Goal: Task Accomplishment & Management: Complete application form

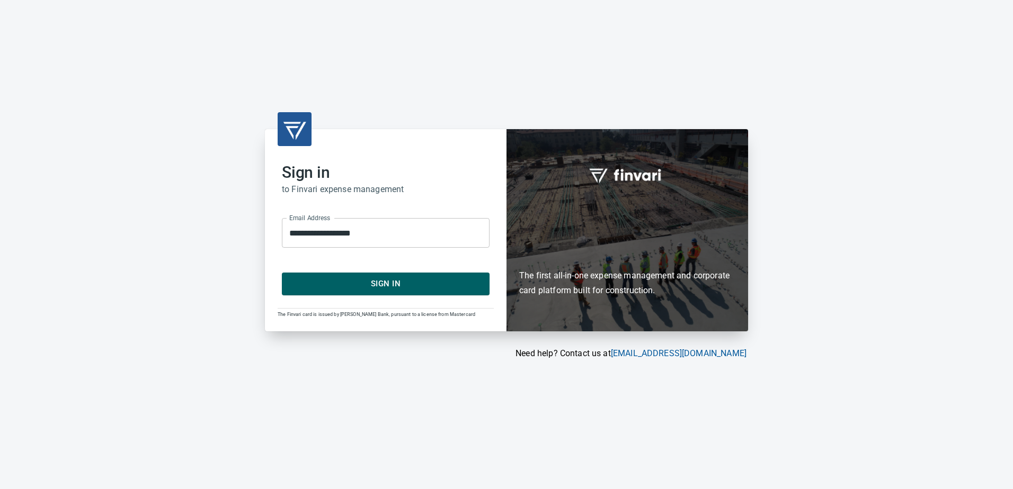
click at [393, 287] on span "Sign In" at bounding box center [385, 284] width 184 height 14
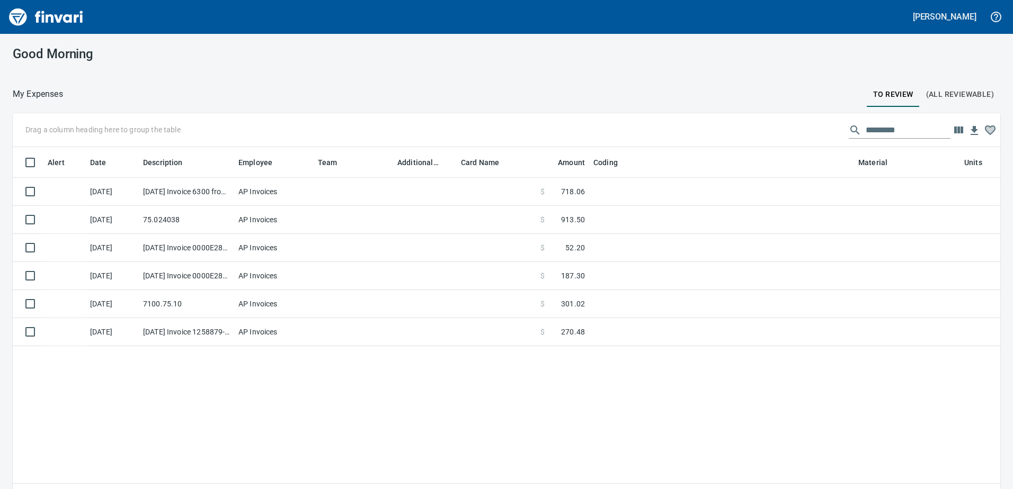
scroll to position [357, 972]
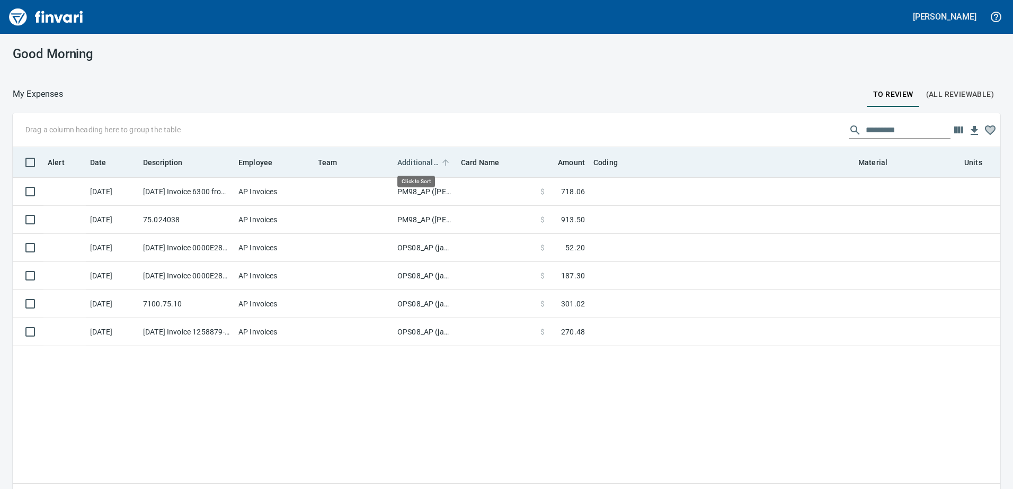
click at [420, 162] on span "Additional Reviewer" at bounding box center [417, 162] width 41 height 13
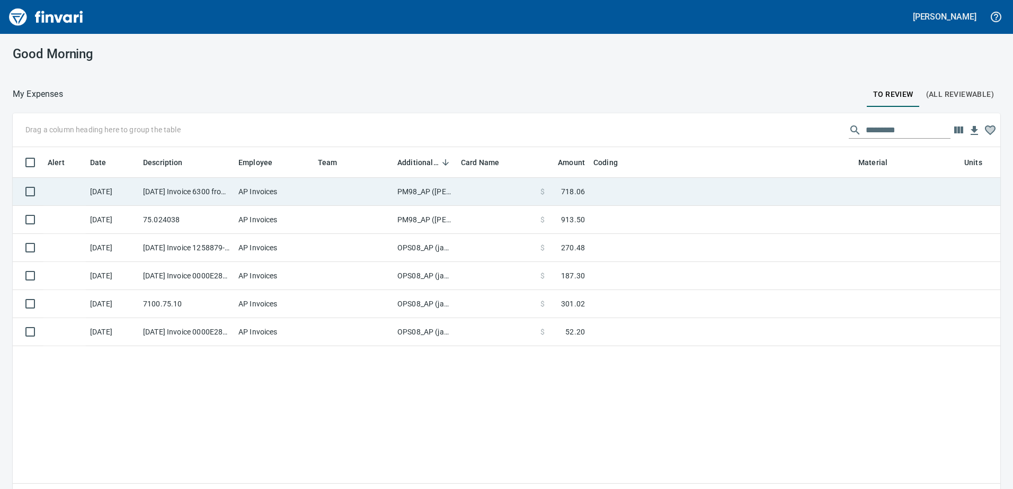
click at [420, 192] on td "PM98_AP (samr, shanet)" at bounding box center [425, 192] width 64 height 28
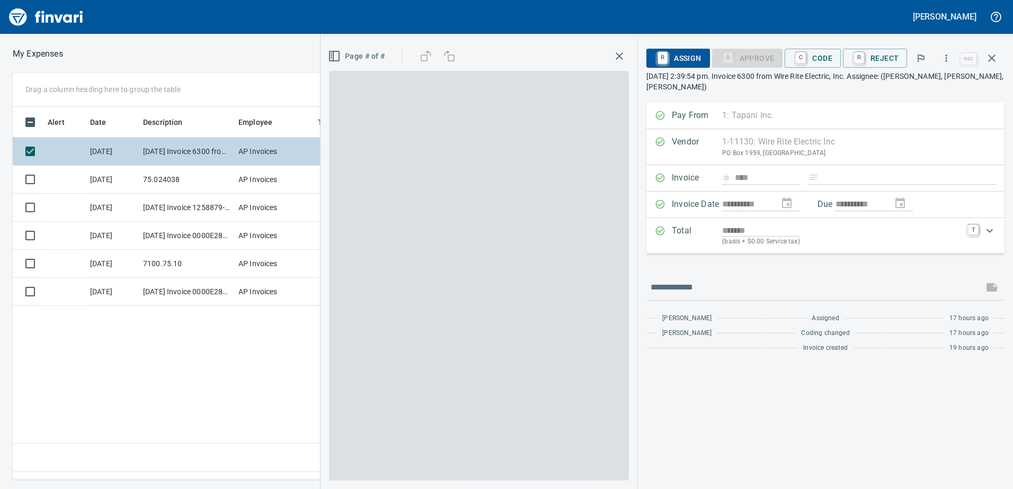
scroll to position [357, 715]
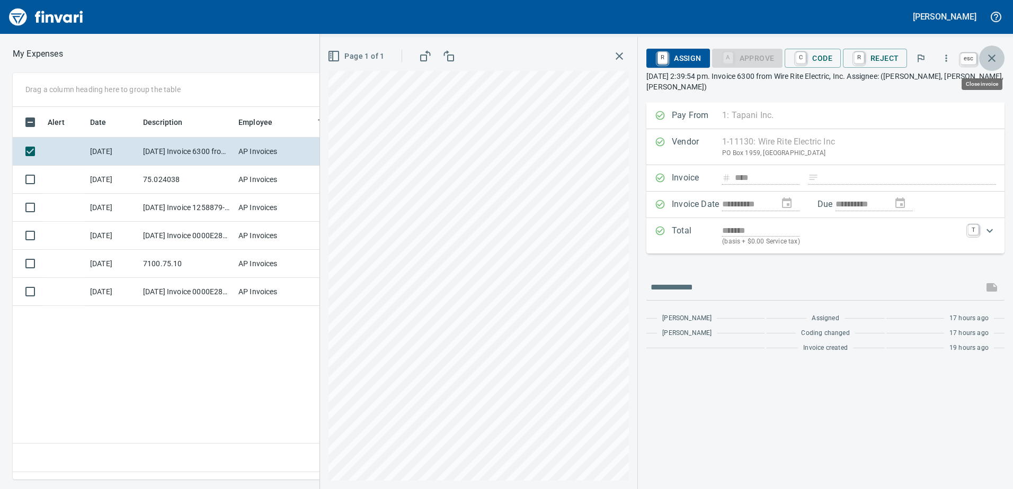
click at [993, 58] on icon "button" at bounding box center [991, 58] width 7 height 7
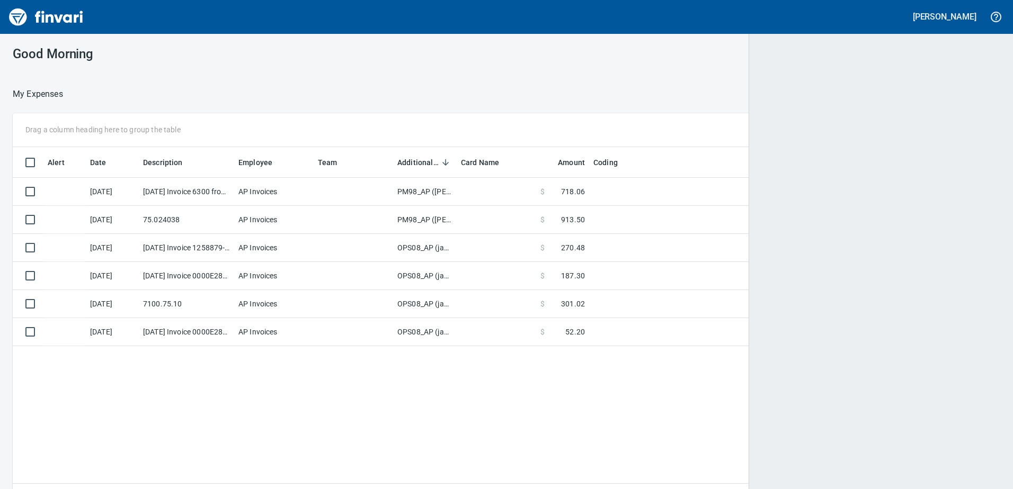
scroll to position [1, 1]
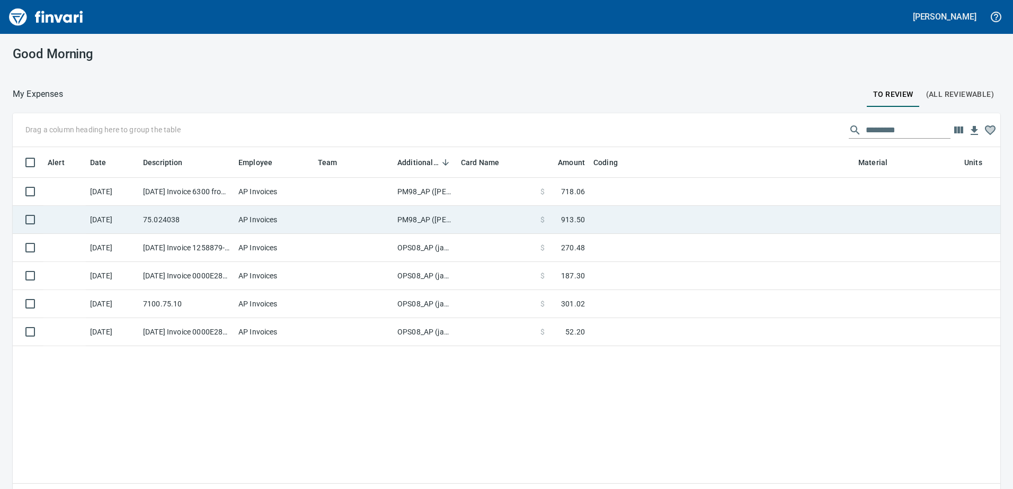
click at [409, 217] on td "PM98_AP (samr, shanet)" at bounding box center [425, 220] width 64 height 28
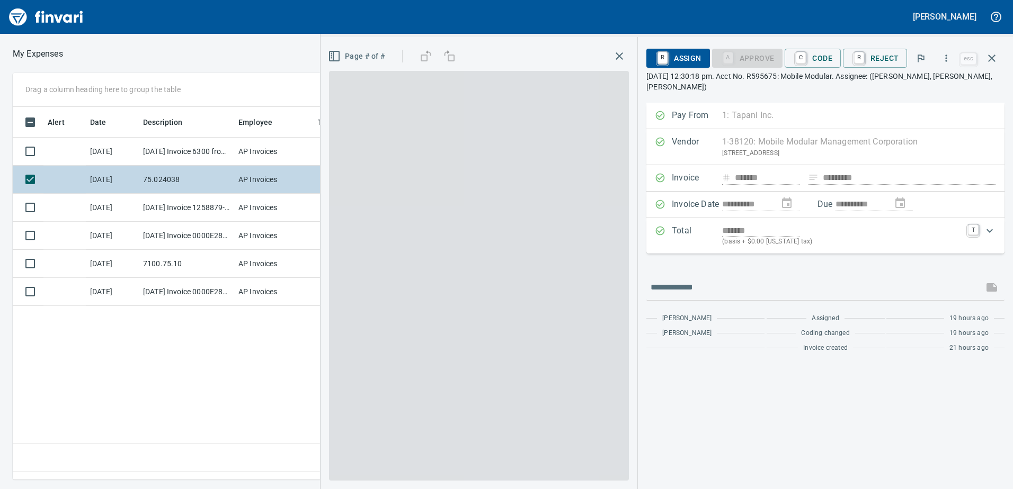
scroll to position [357, 715]
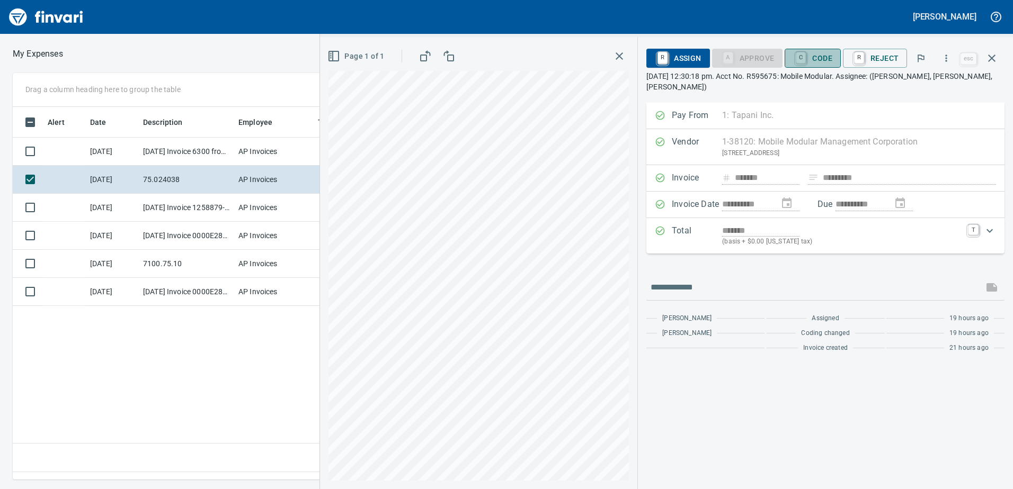
click at [823, 55] on span "C Code" at bounding box center [812, 58] width 39 height 18
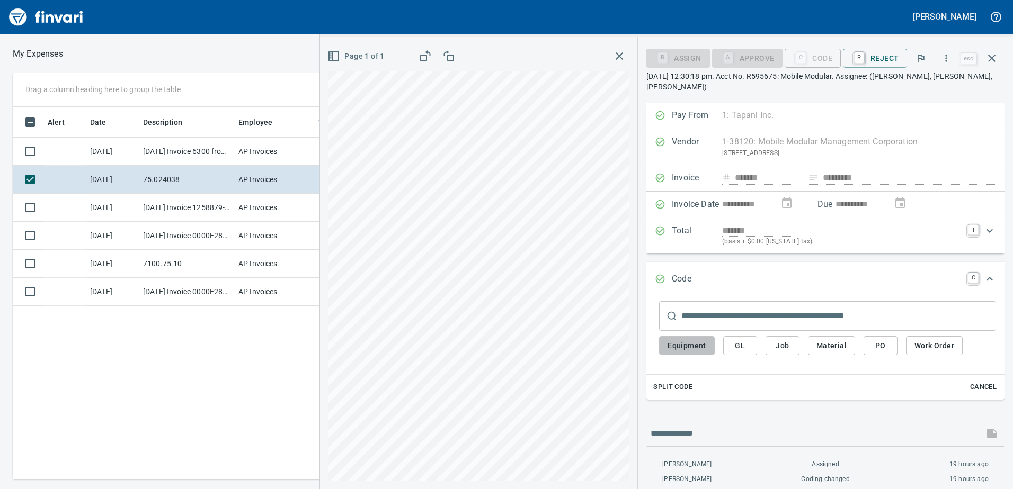
click at [682, 343] on span "Equipment" at bounding box center [686, 346] width 39 height 13
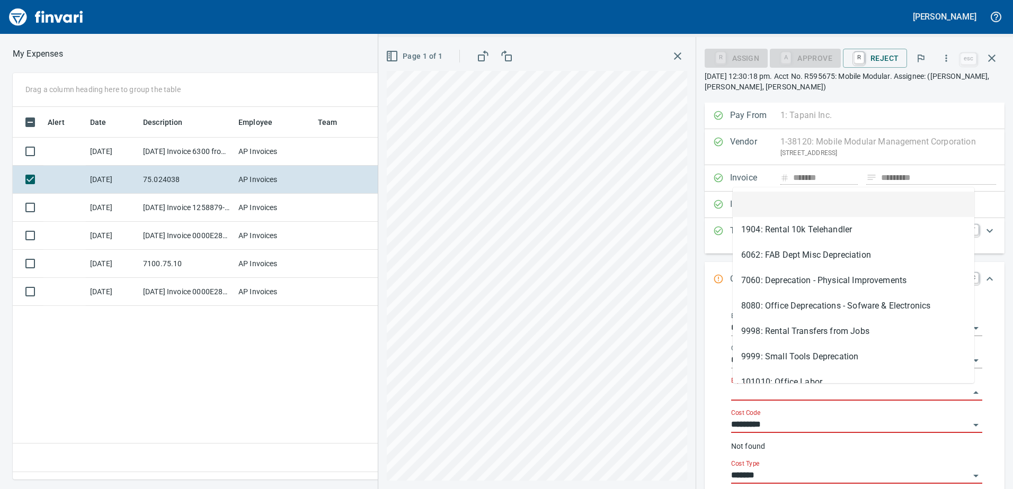
click at [744, 391] on input "Equipment" at bounding box center [850, 393] width 238 height 15
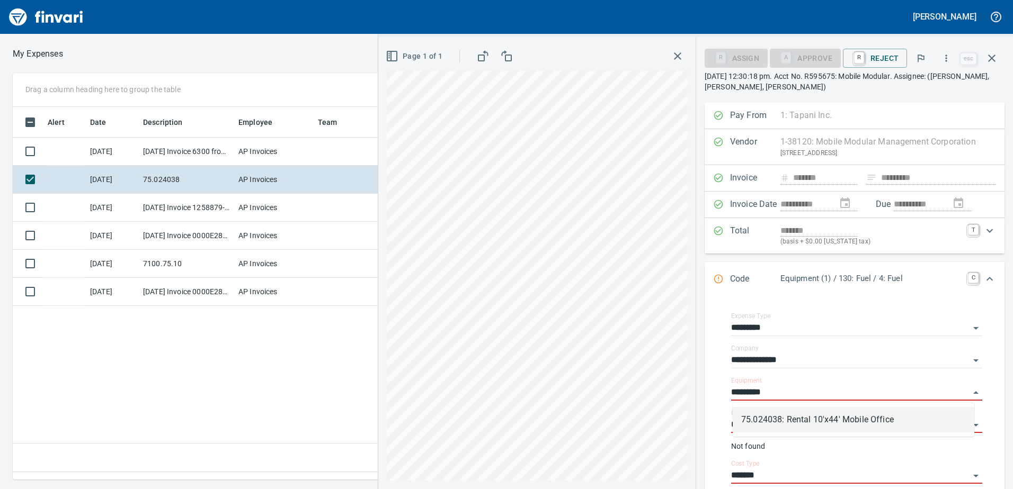
click at [799, 417] on li "75.024038: Rental 10'x44' Mobile Office" at bounding box center [854, 419] width 242 height 25
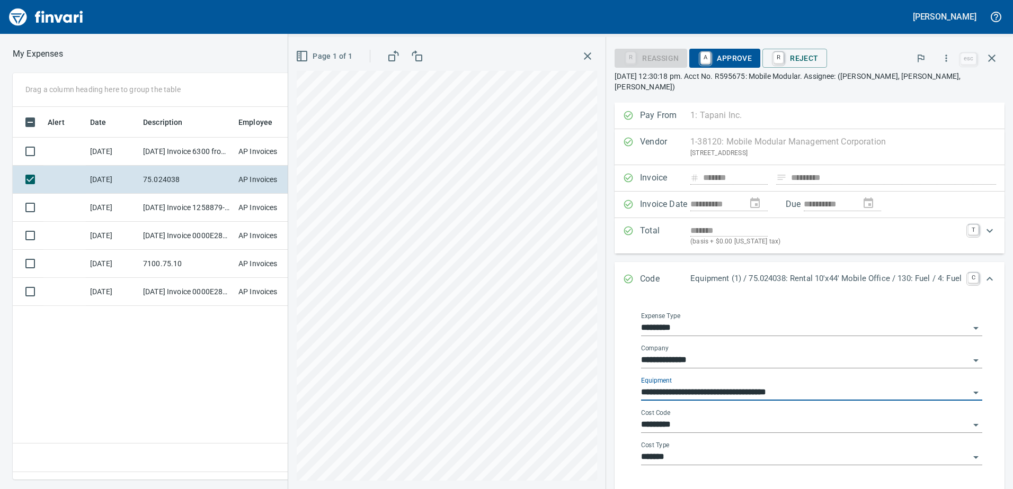
type input "**********"
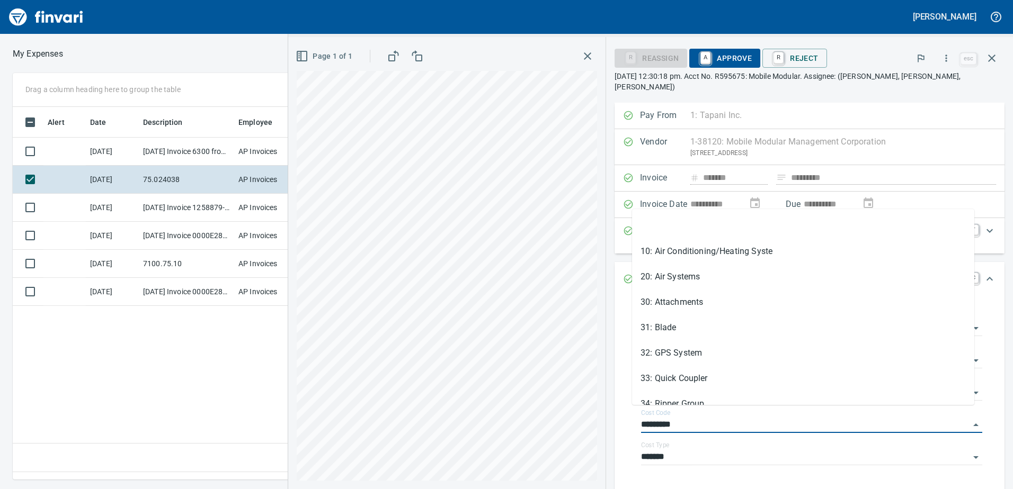
drag, startPoint x: 681, startPoint y: 411, endPoint x: 607, endPoint y: 413, distance: 74.2
click at [615, 413] on div "**********" at bounding box center [810, 396] width 390 height 198
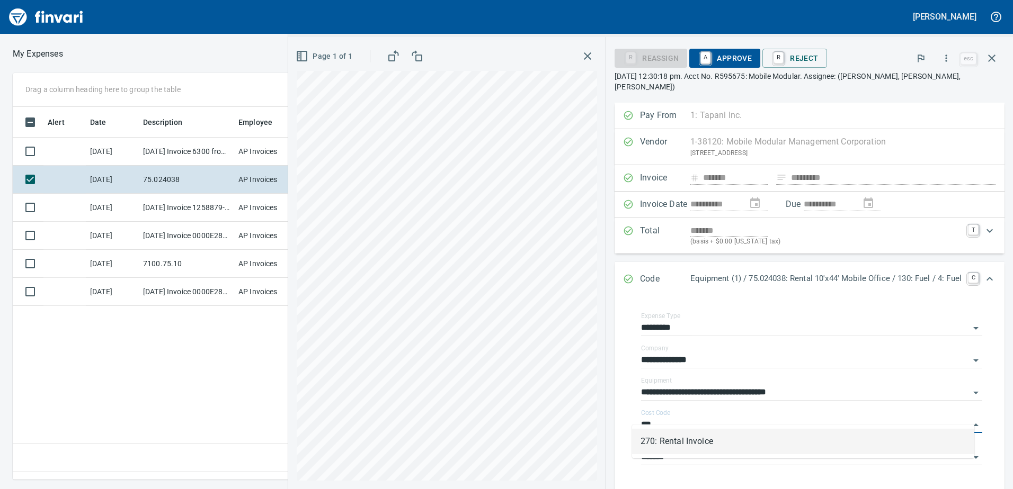
click at [651, 443] on li "270: Rental Invoice" at bounding box center [803, 441] width 342 height 25
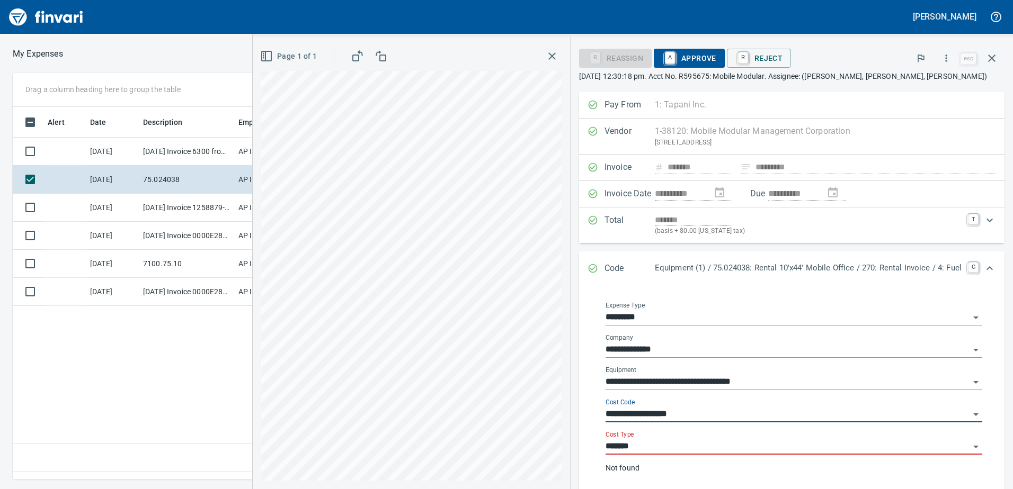
type input "**********"
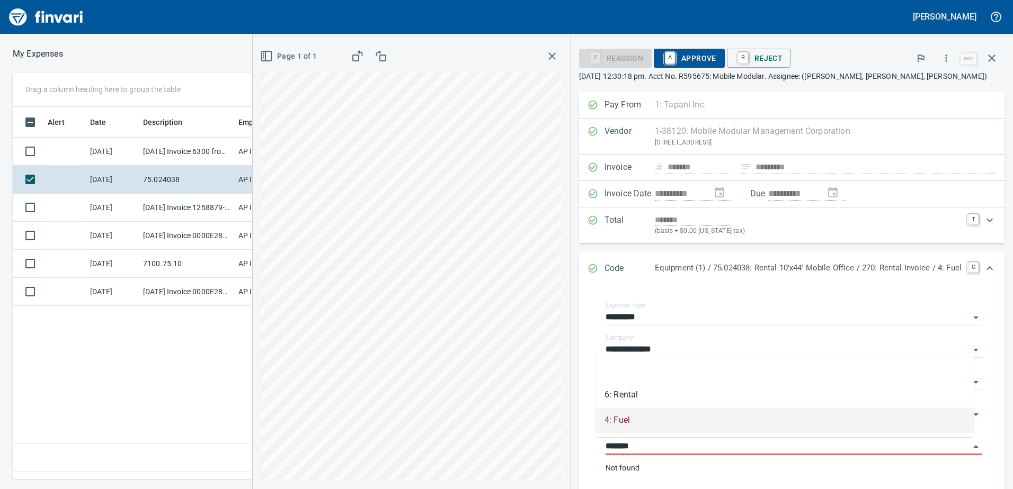
drag, startPoint x: 644, startPoint y: 451, endPoint x: 562, endPoint y: 442, distance: 83.1
click at [571, 442] on div "**********" at bounding box center [792, 366] width 442 height 549
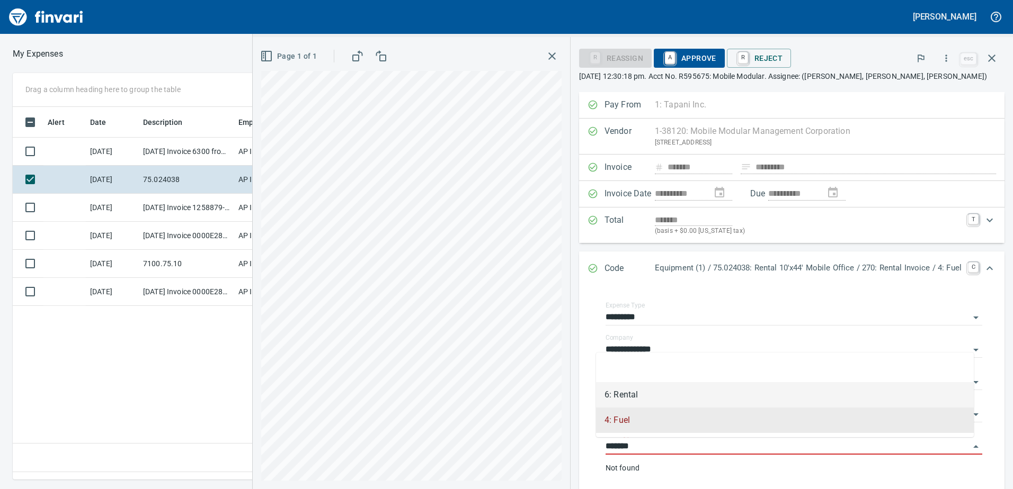
click at [620, 391] on li "6: Rental" at bounding box center [785, 394] width 378 height 25
type input "*********"
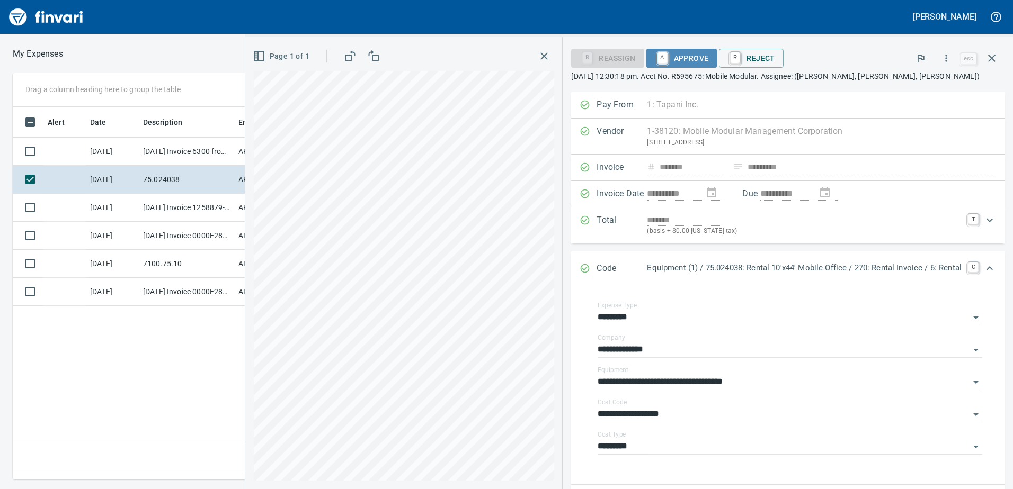
click at [689, 59] on span "A Approve" at bounding box center [682, 58] width 54 height 18
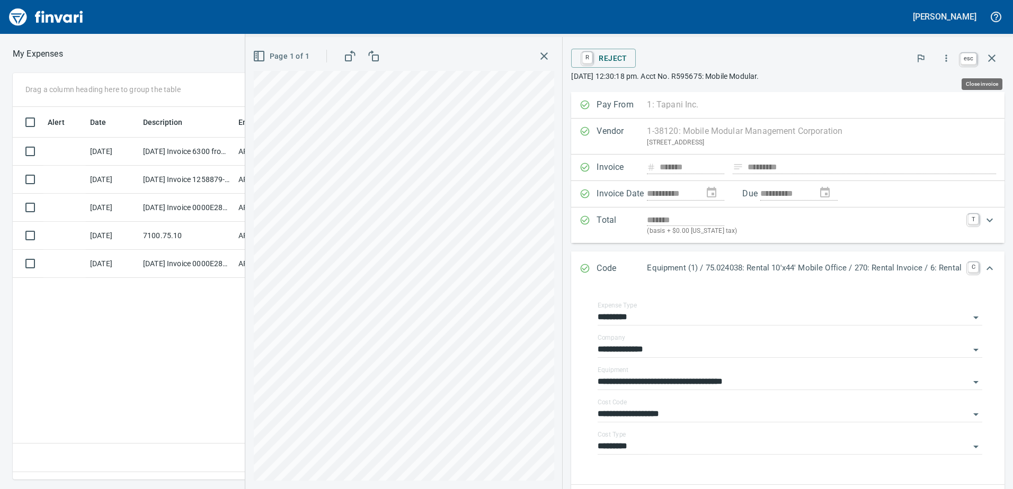
click at [991, 54] on icon "button" at bounding box center [991, 58] width 13 height 13
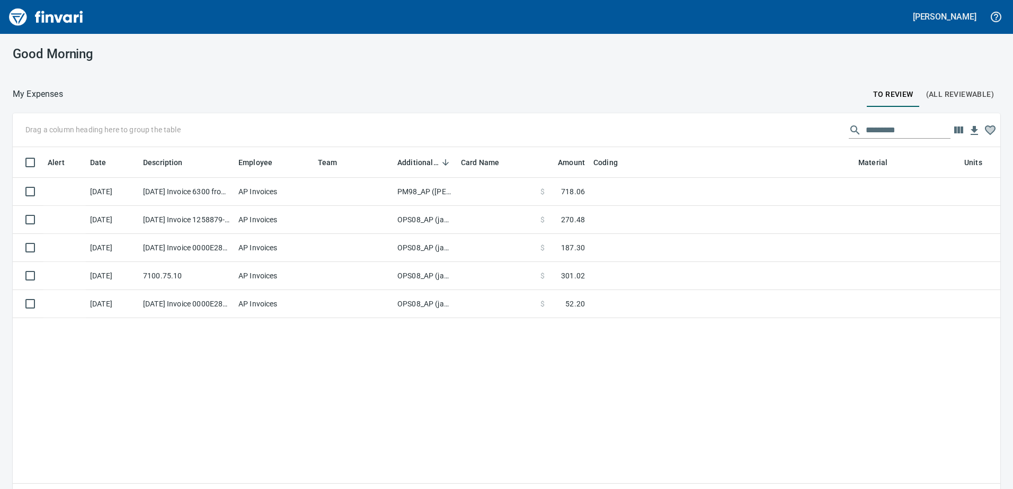
scroll to position [357, 969]
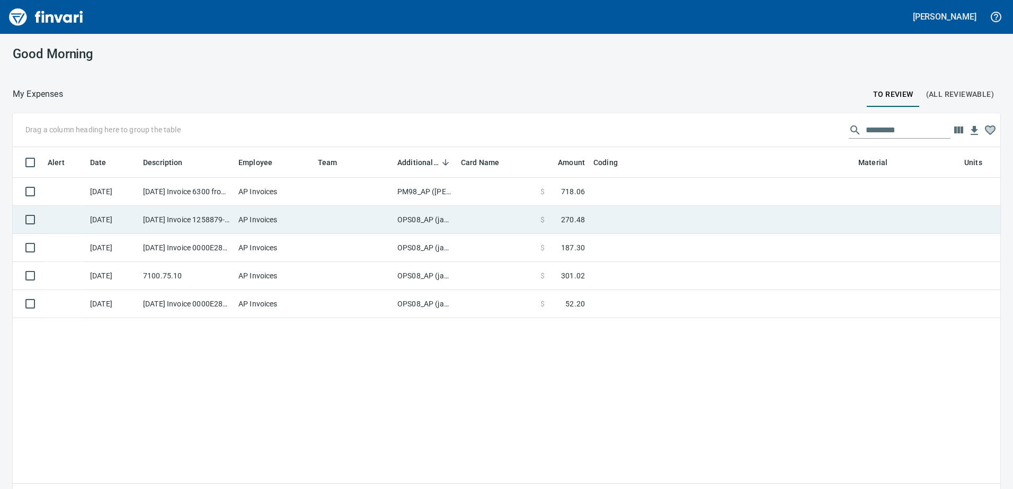
click at [415, 219] on td "OPS08_AP (janettep, samr)" at bounding box center [425, 220] width 64 height 28
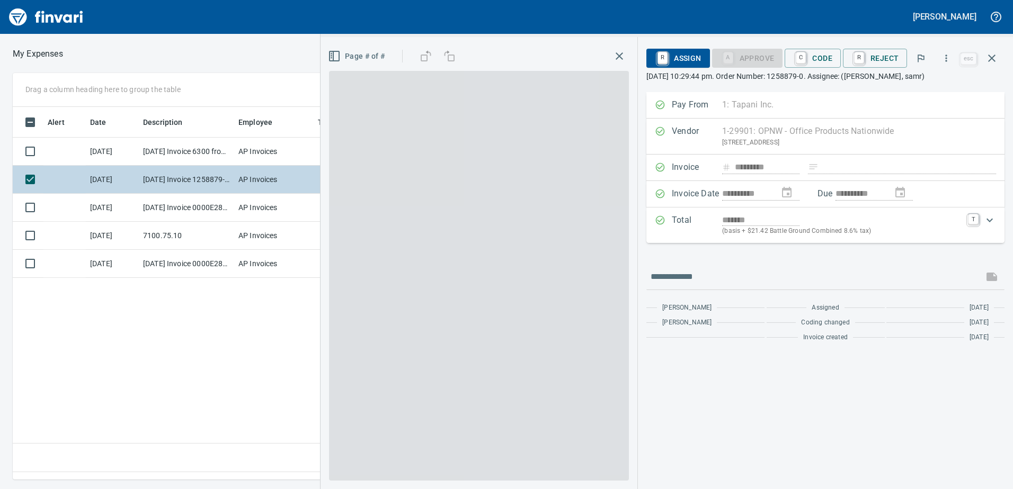
scroll to position [357, 715]
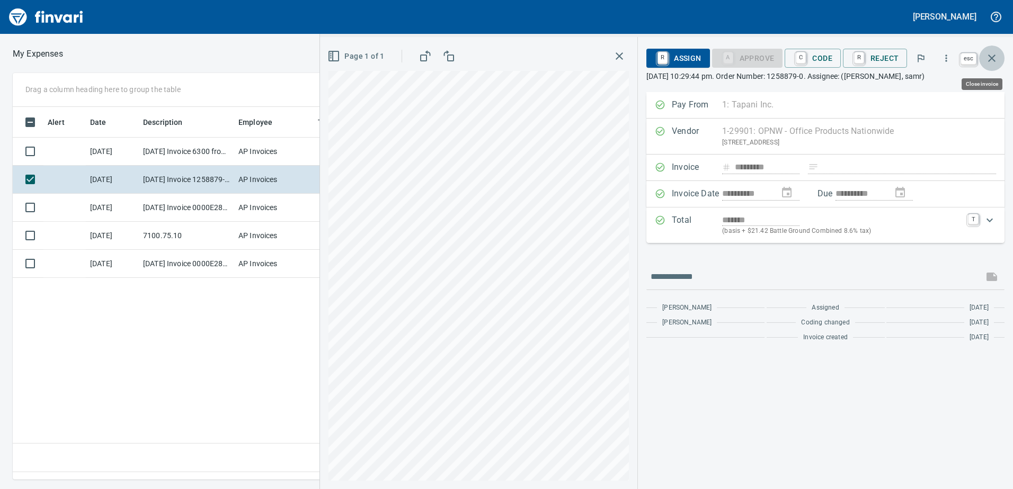
click at [991, 58] on icon "button" at bounding box center [991, 58] width 7 height 7
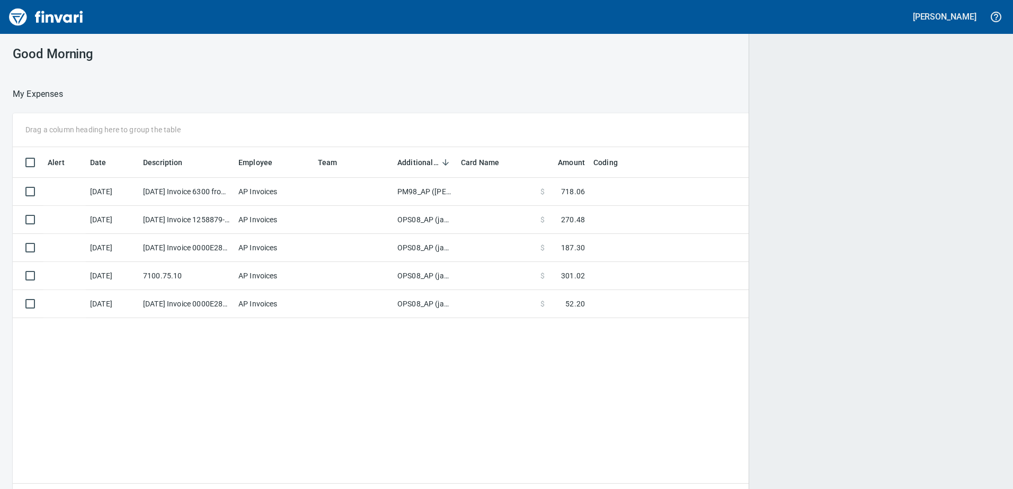
scroll to position [357, 969]
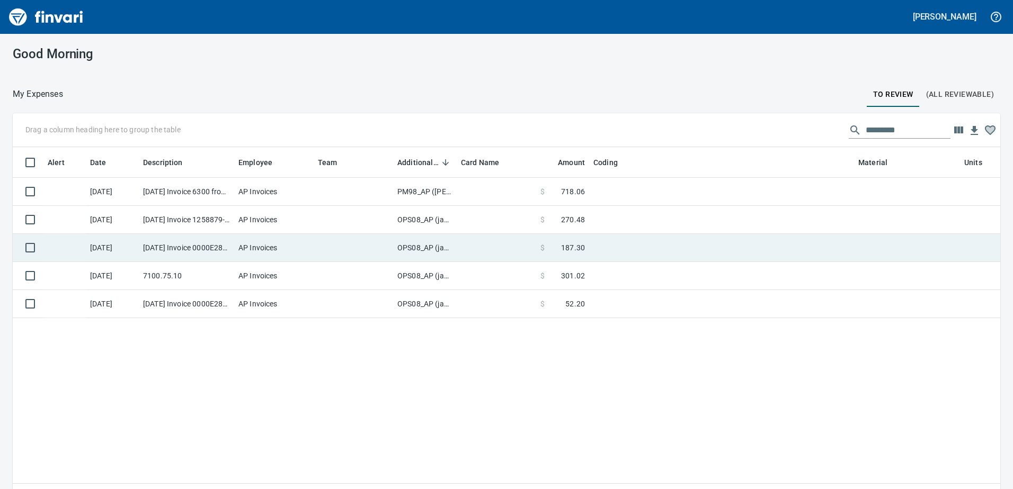
click at [424, 247] on td "OPS08_AP (janettep, samr)" at bounding box center [425, 248] width 64 height 28
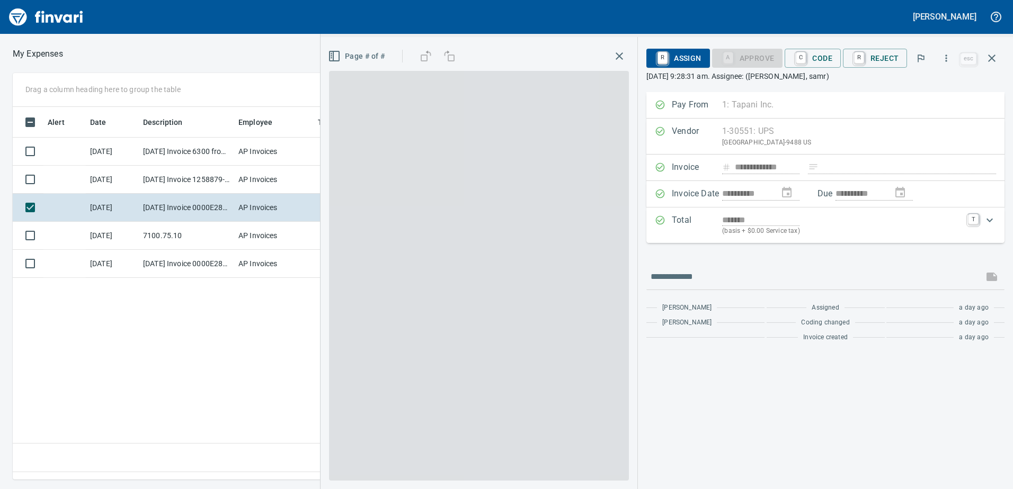
scroll to position [357, 715]
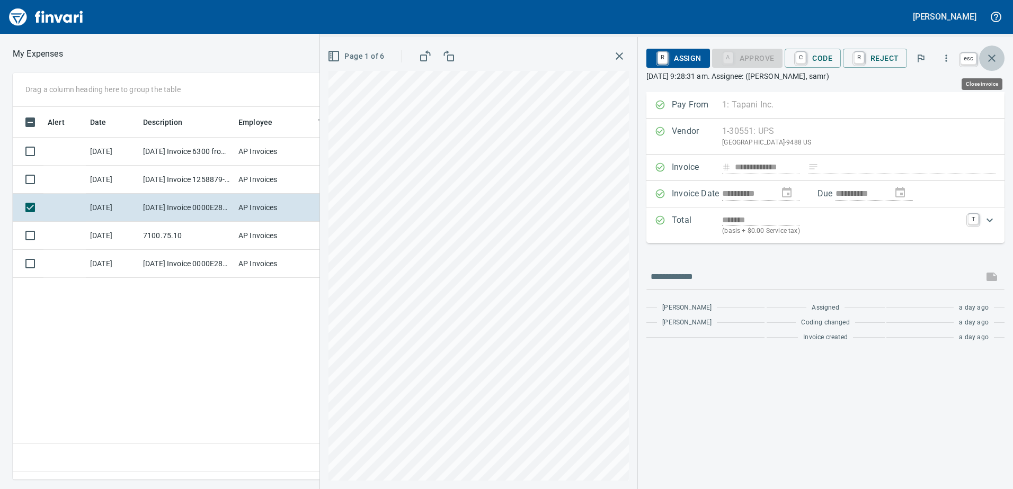
click at [990, 55] on icon "button" at bounding box center [991, 58] width 13 height 13
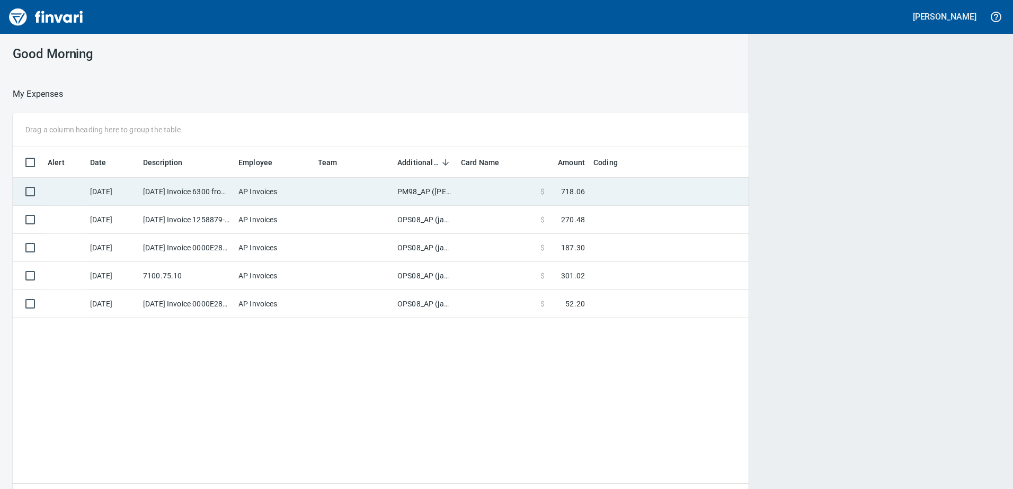
scroll to position [1, 1]
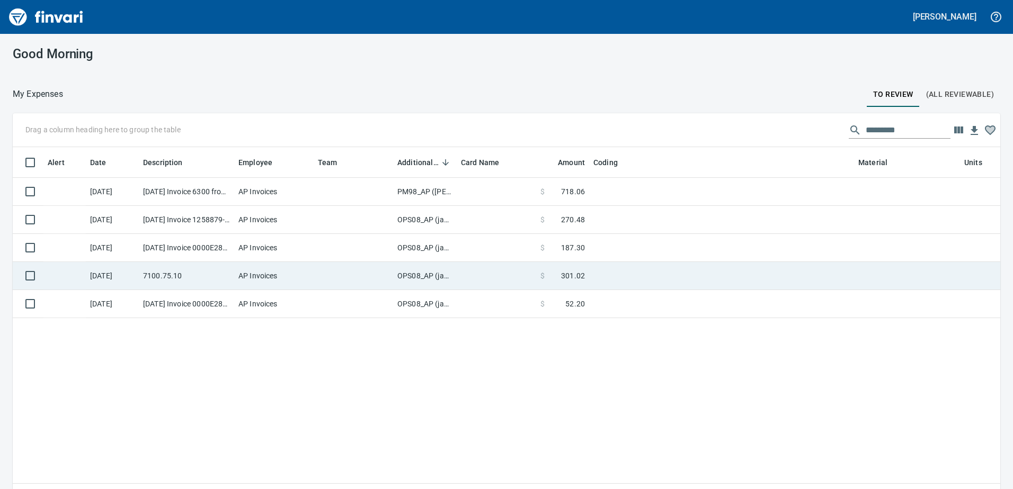
click at [426, 272] on td "OPS08_AP (janettep, samr)" at bounding box center [425, 276] width 64 height 28
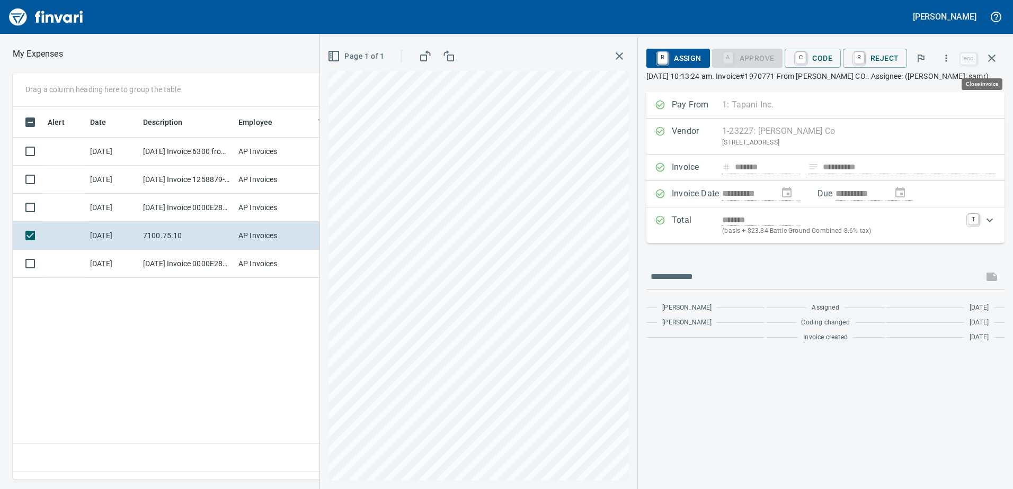
click at [992, 54] on icon "button" at bounding box center [991, 58] width 13 height 13
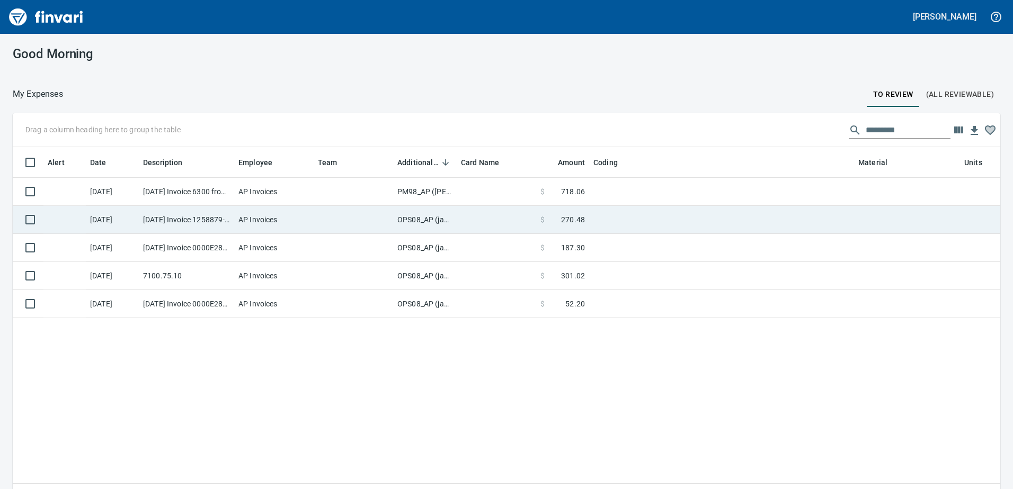
scroll to position [1, 1]
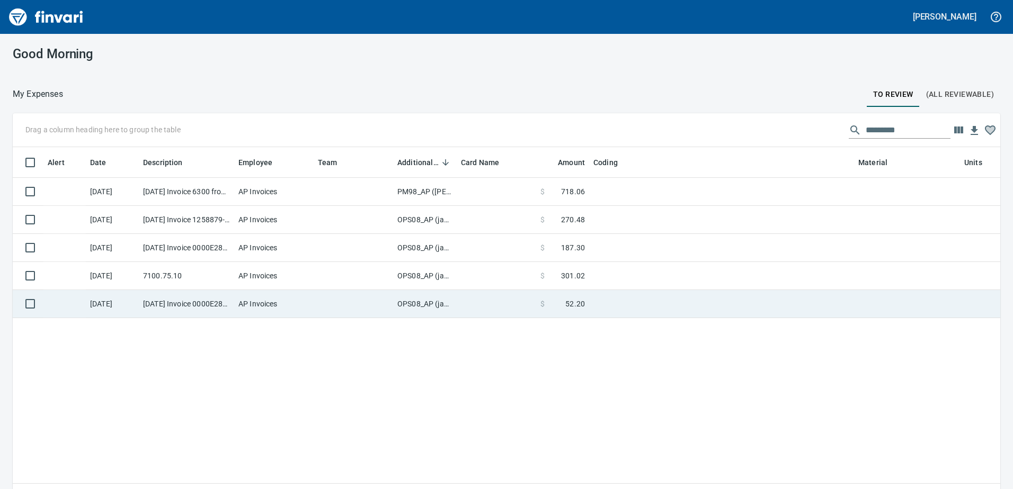
click at [428, 305] on td "OPS08_AP (janettep, samr)" at bounding box center [425, 304] width 64 height 28
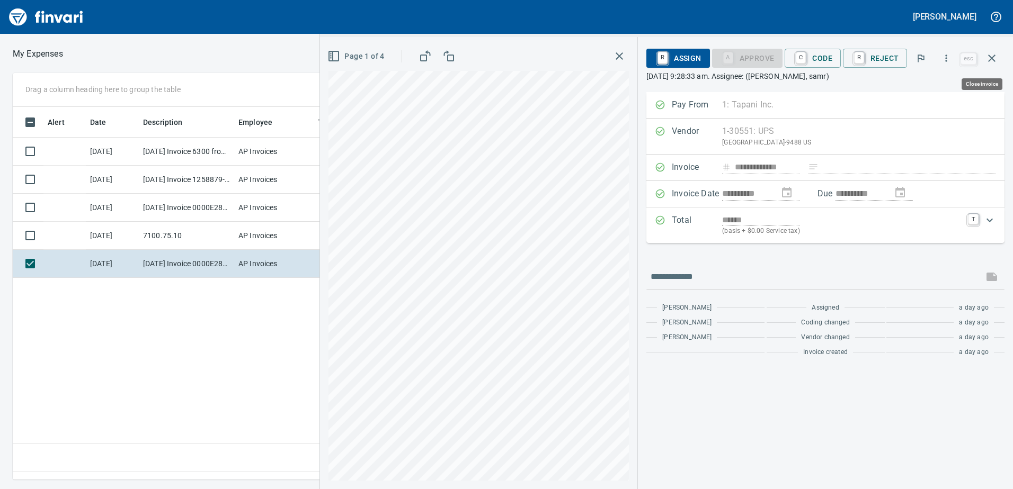
scroll to position [357, 715]
click at [993, 58] on icon "button" at bounding box center [991, 58] width 7 height 7
